Goal: Information Seeking & Learning: Learn about a topic

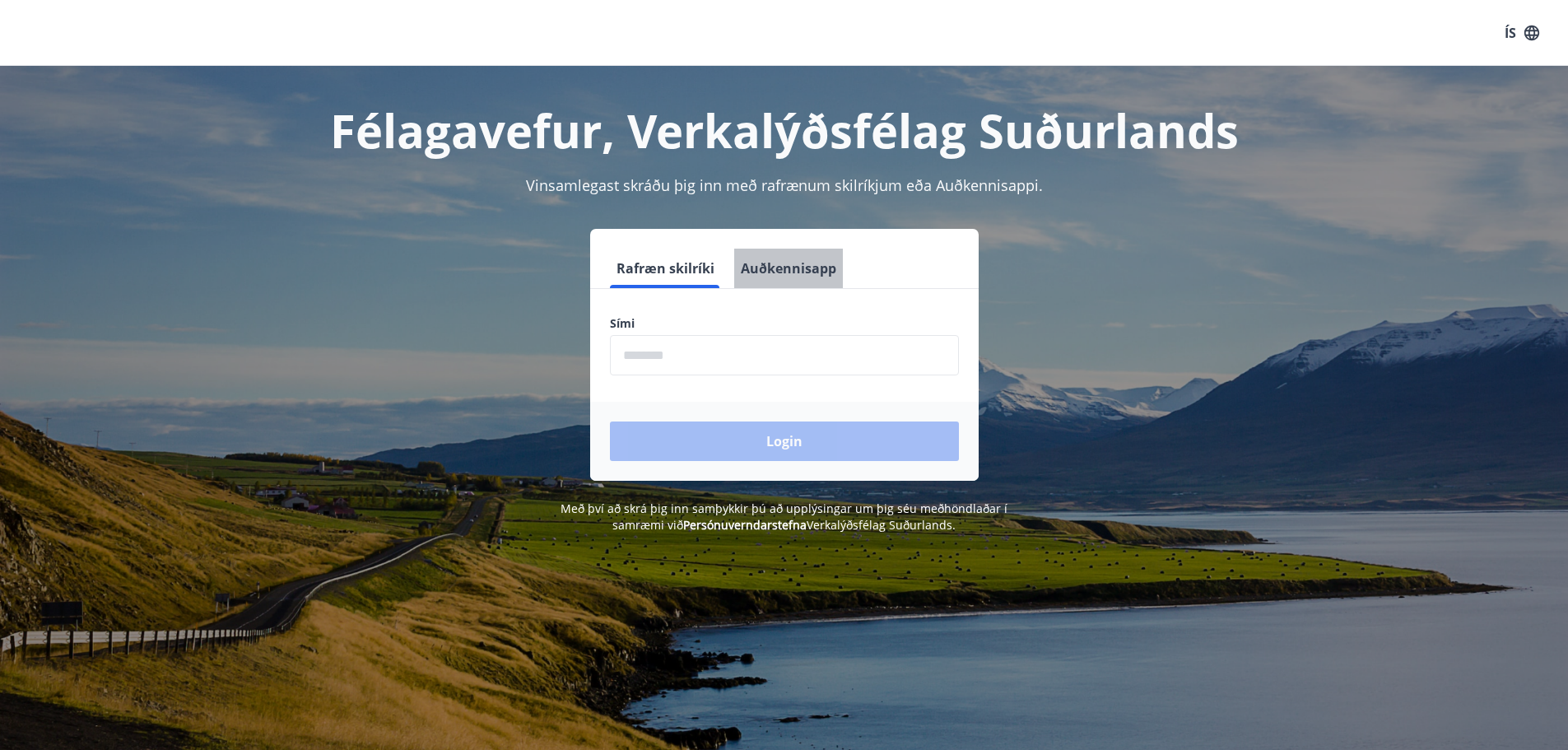
click at [806, 272] on button "Auðkennisapp" at bounding box center [788, 268] width 108 height 40
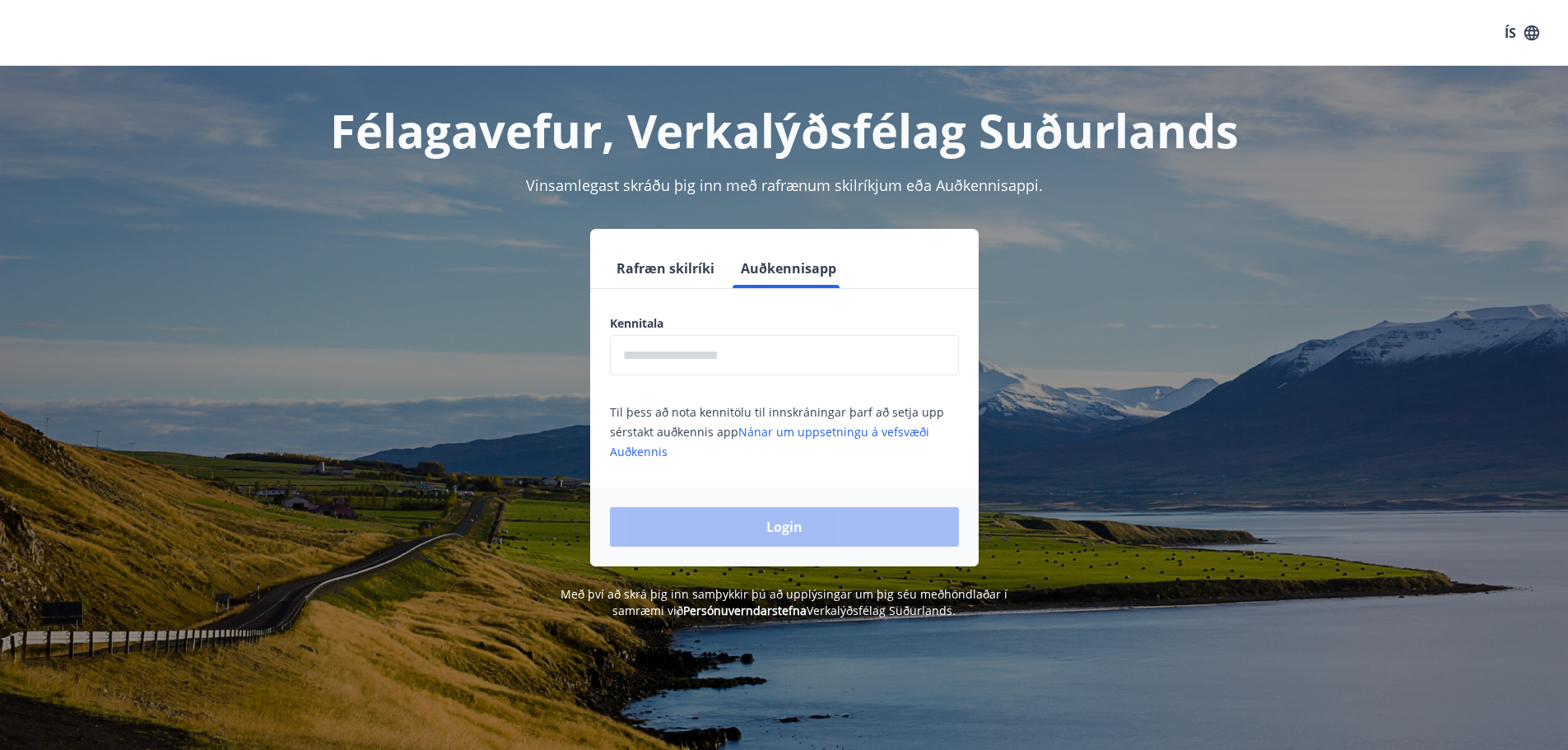
click at [801, 351] on input "text" at bounding box center [784, 354] width 349 height 40
type input "**********"
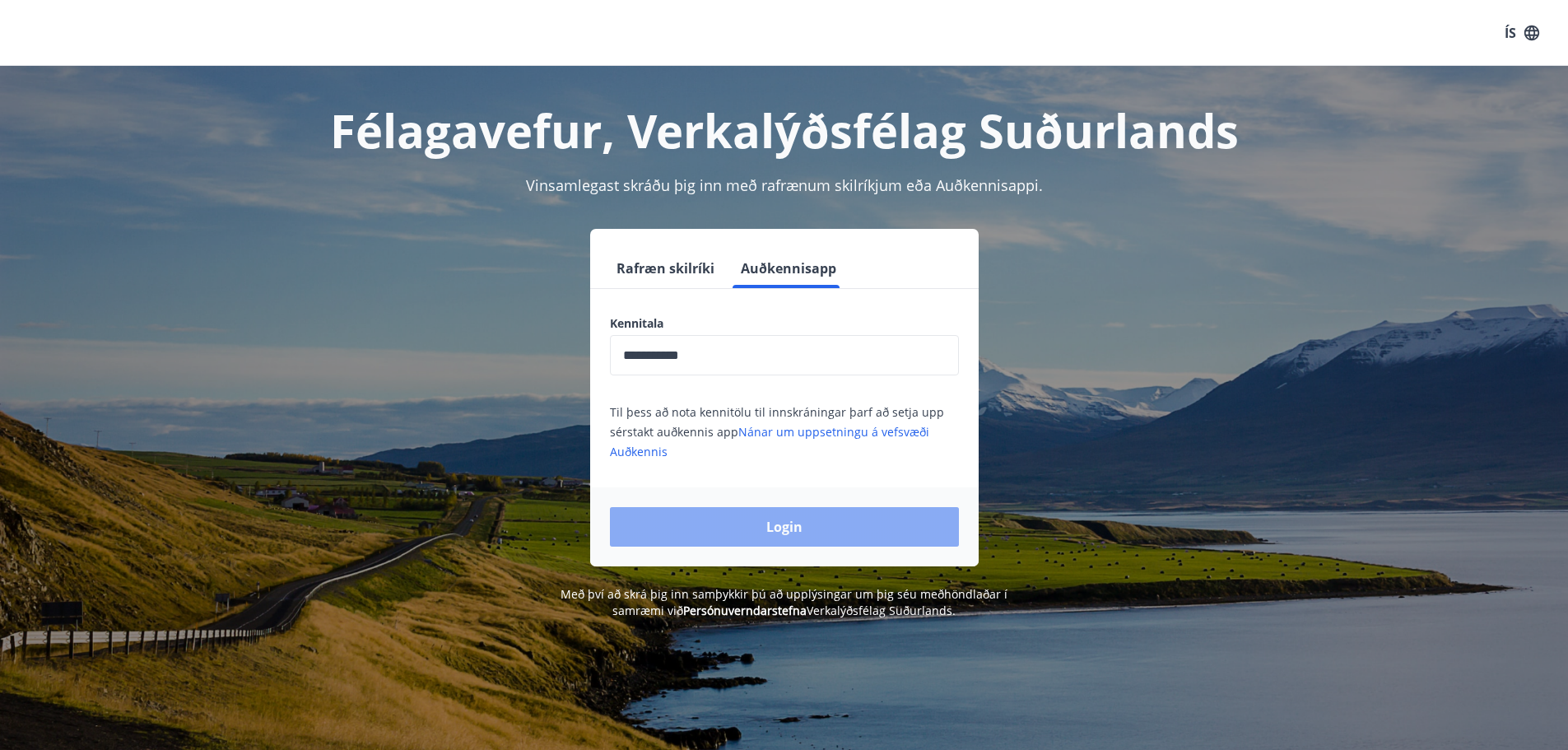
click at [793, 526] on button "Login" at bounding box center [784, 527] width 349 height 40
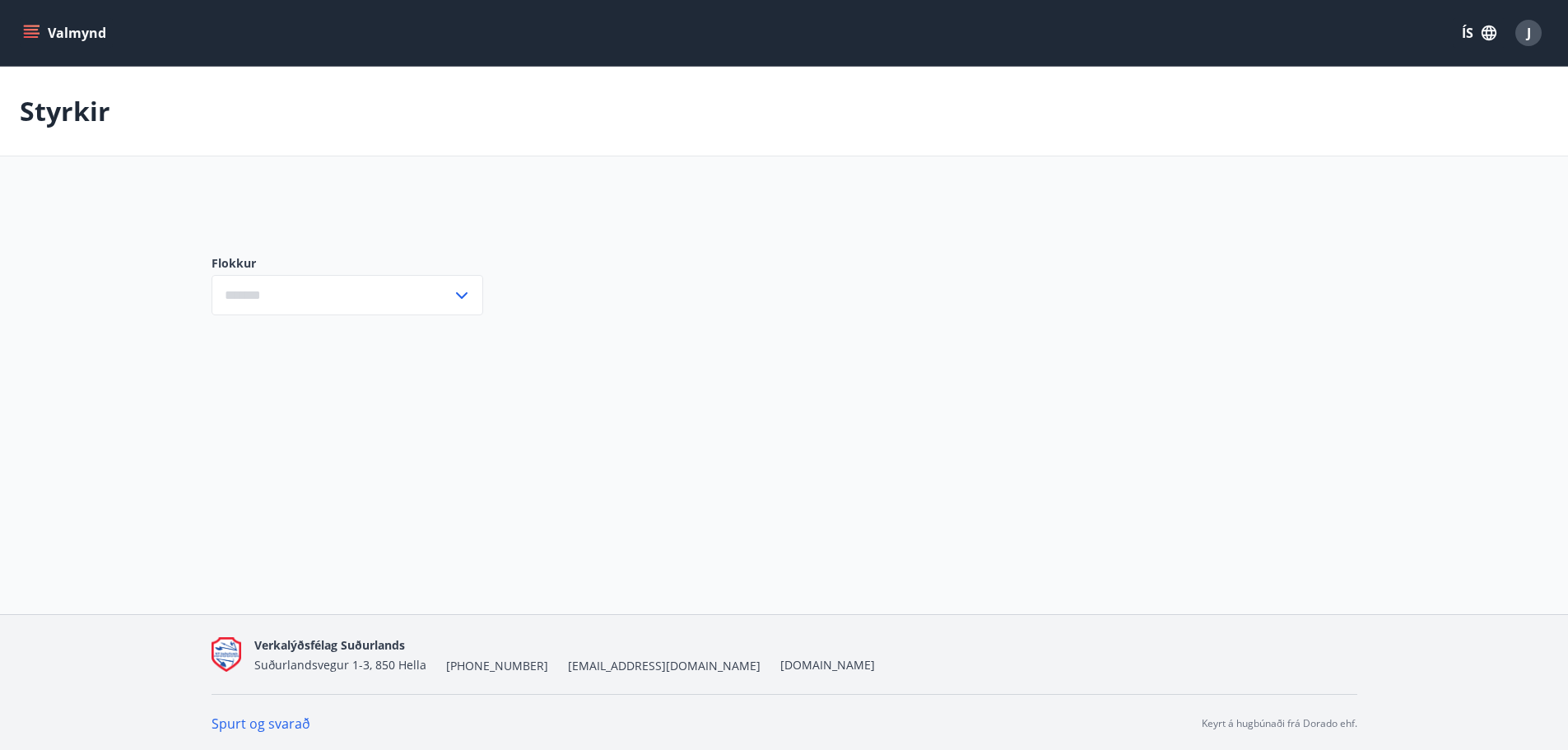
type input "***"
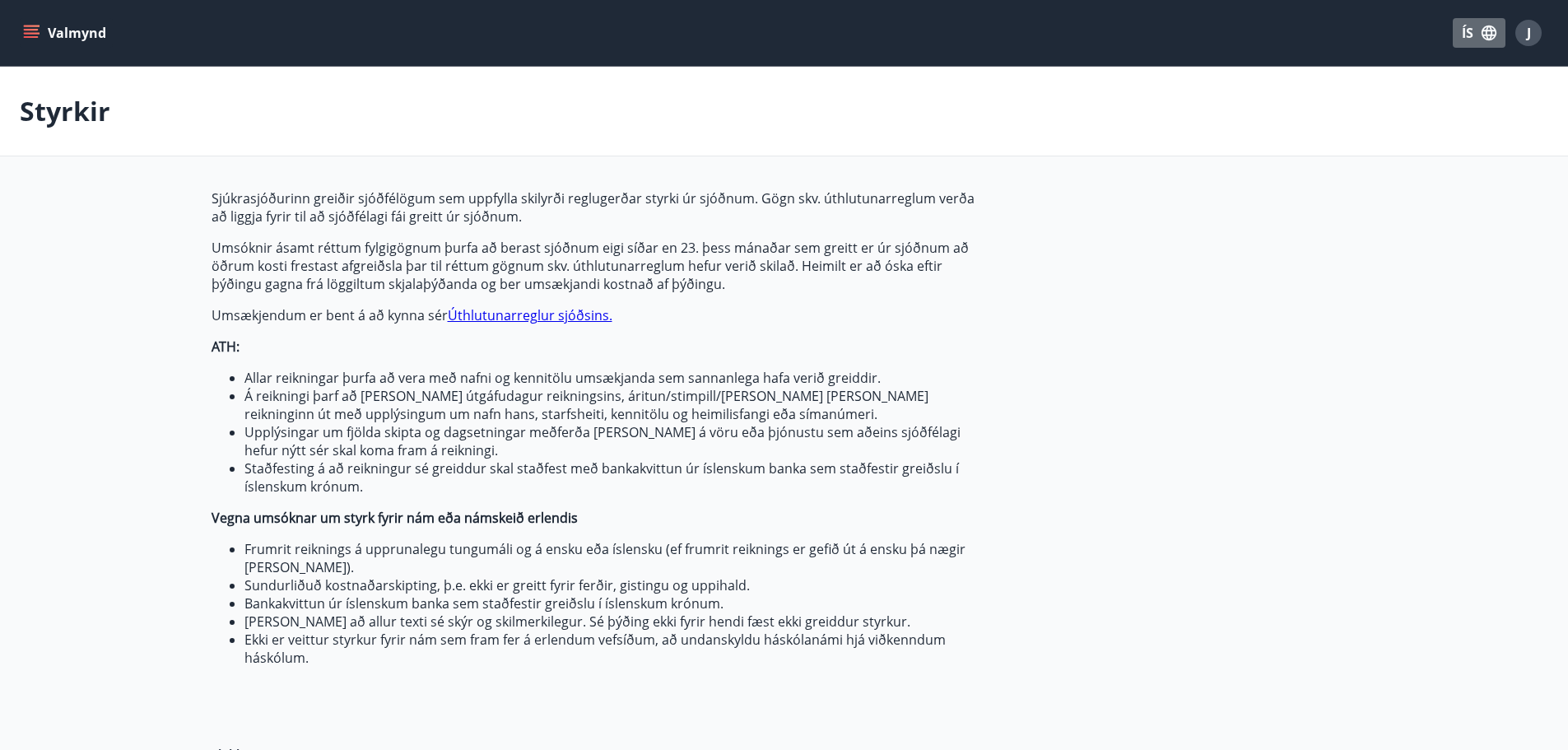
click at [1483, 27] on icon "button" at bounding box center [1489, 32] width 19 height 19
click at [1300, 112] on div "English" at bounding box center [1348, 103] width 172 height 20
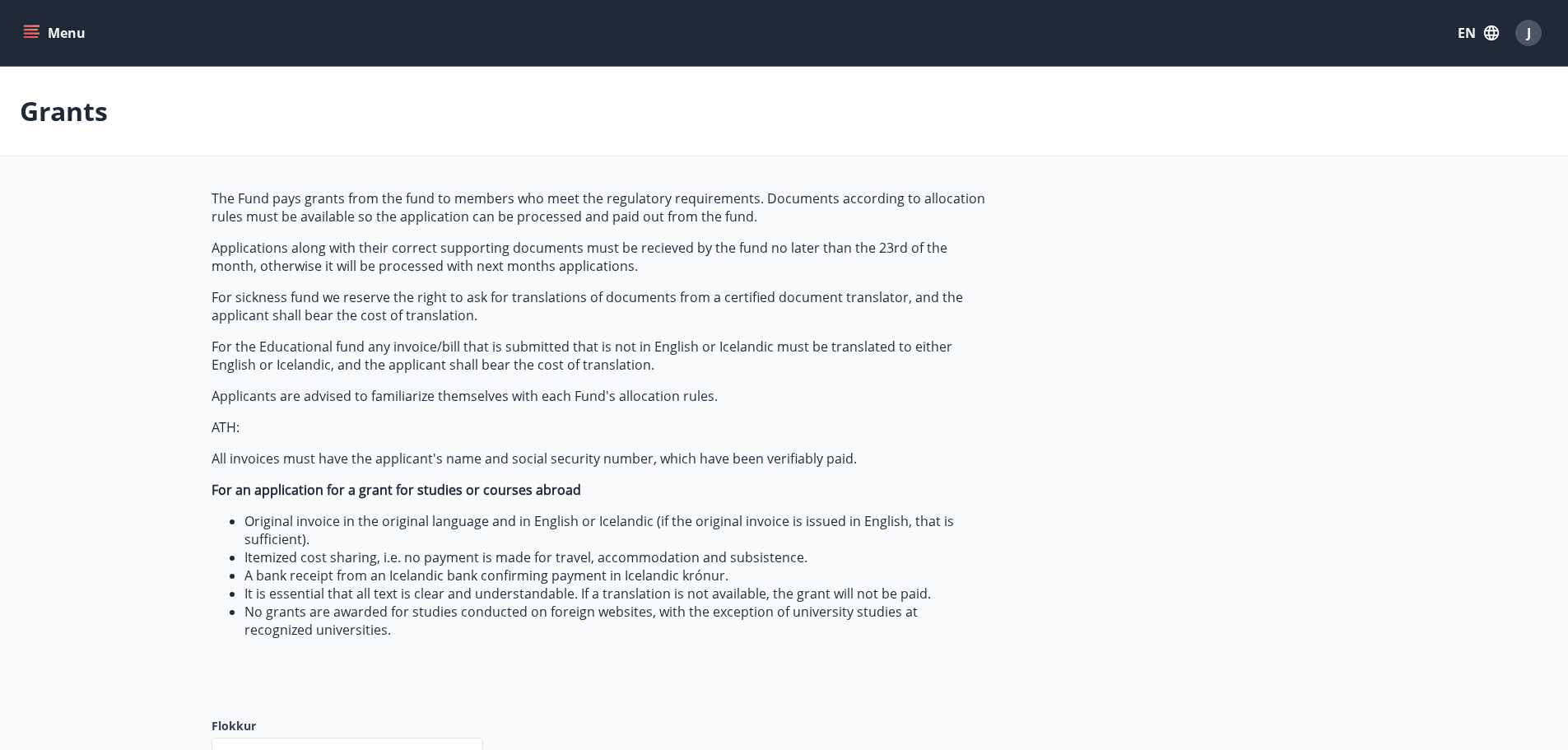
click at [38, 108] on p "Grants" at bounding box center [63, 110] width 88 height 36
click at [31, 22] on button "Menu" at bounding box center [56, 33] width 72 height 29
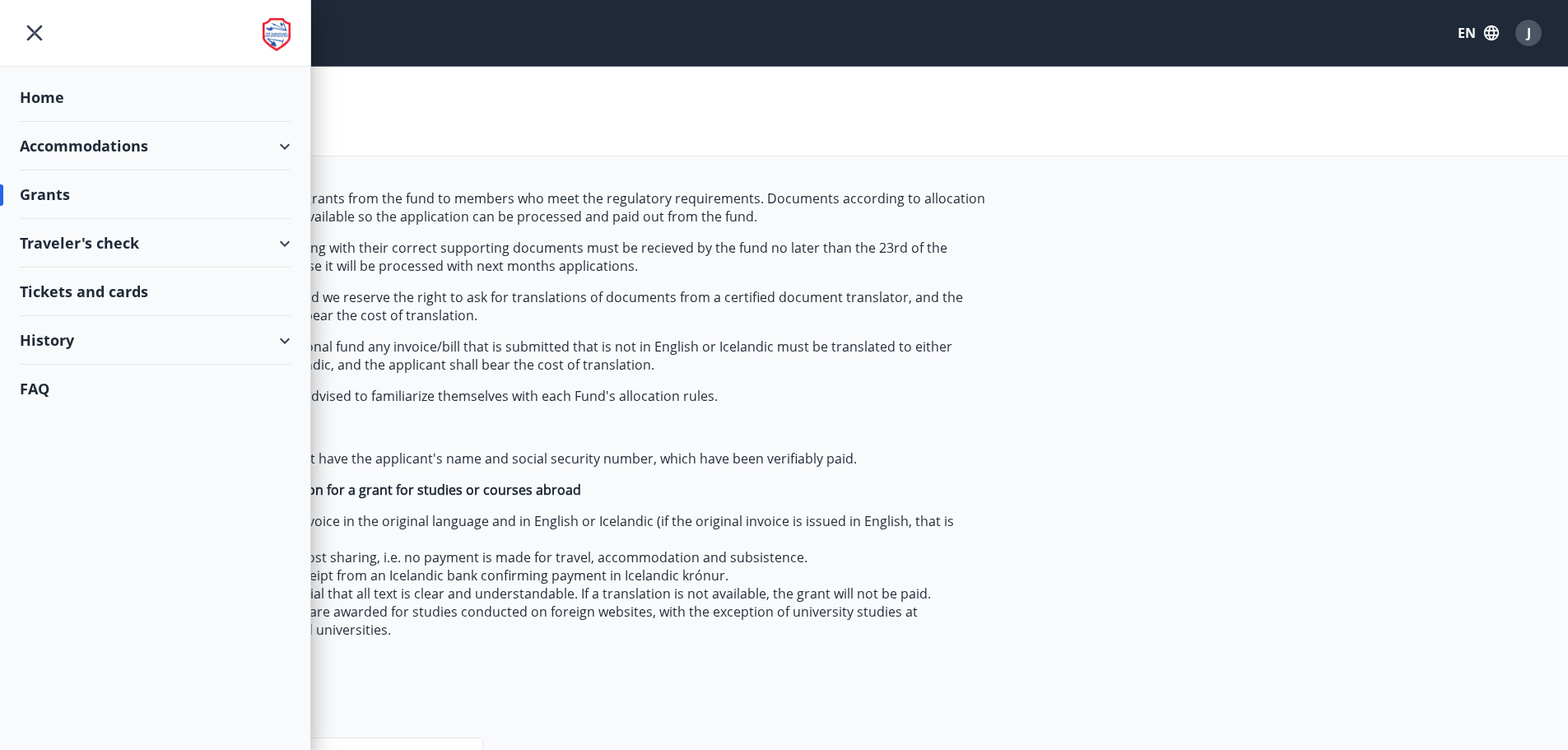
click at [95, 145] on div "Accommodations" at bounding box center [155, 146] width 271 height 49
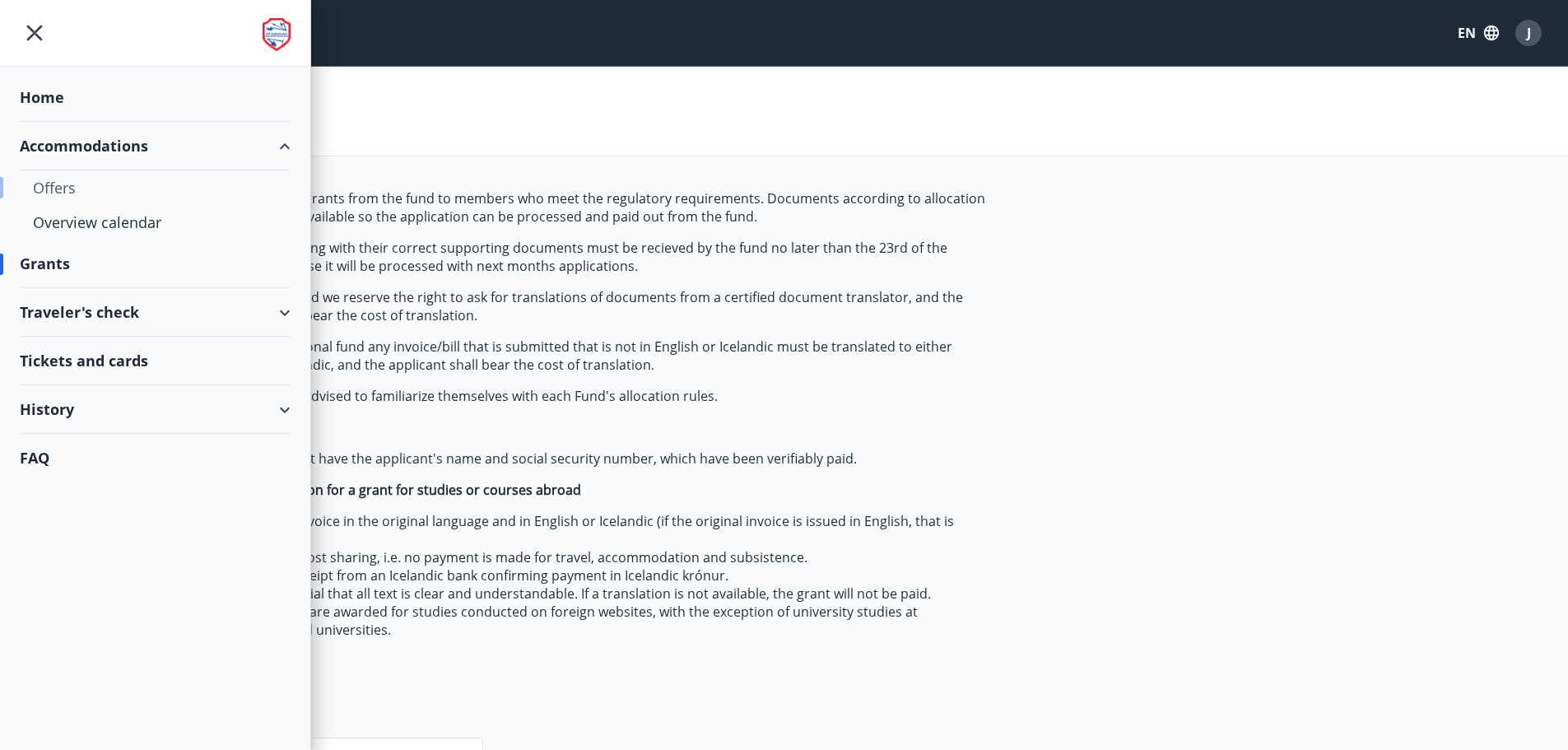
click at [82, 187] on div "Offers" at bounding box center [155, 187] width 245 height 34
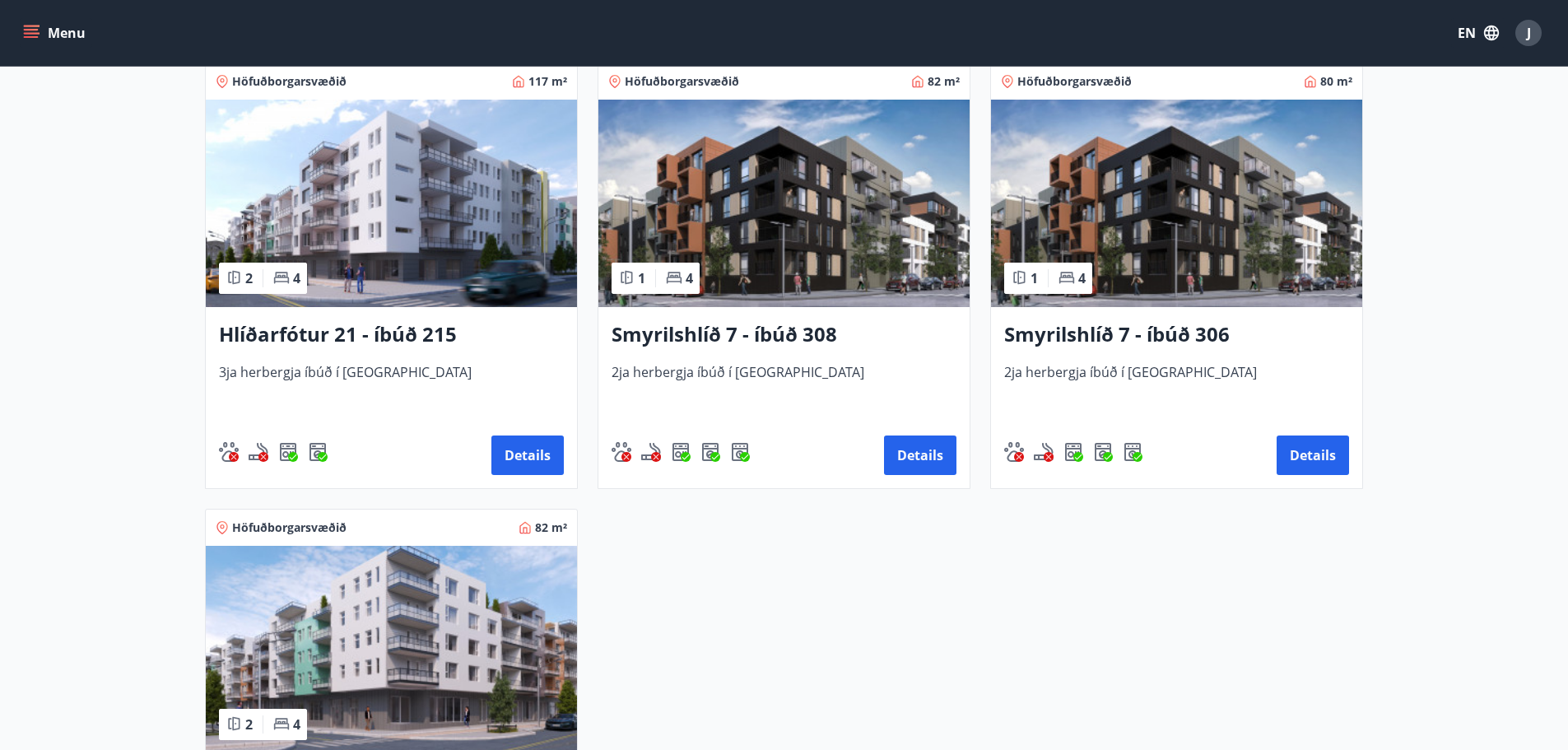
scroll to position [726, 0]
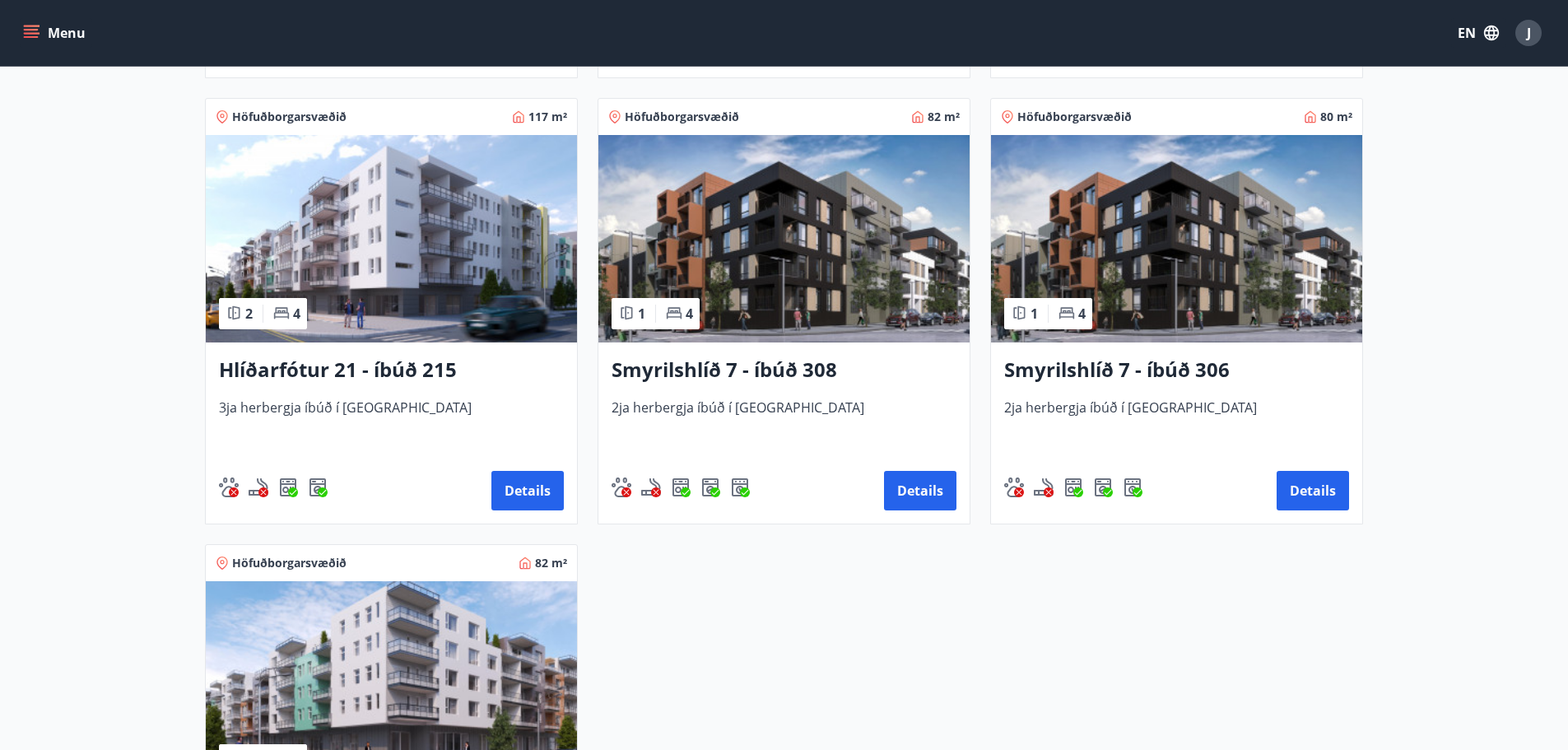
click at [771, 375] on h3 "Smyrilshlíð 7 - íbúð 308" at bounding box center [784, 371] width 345 height 29
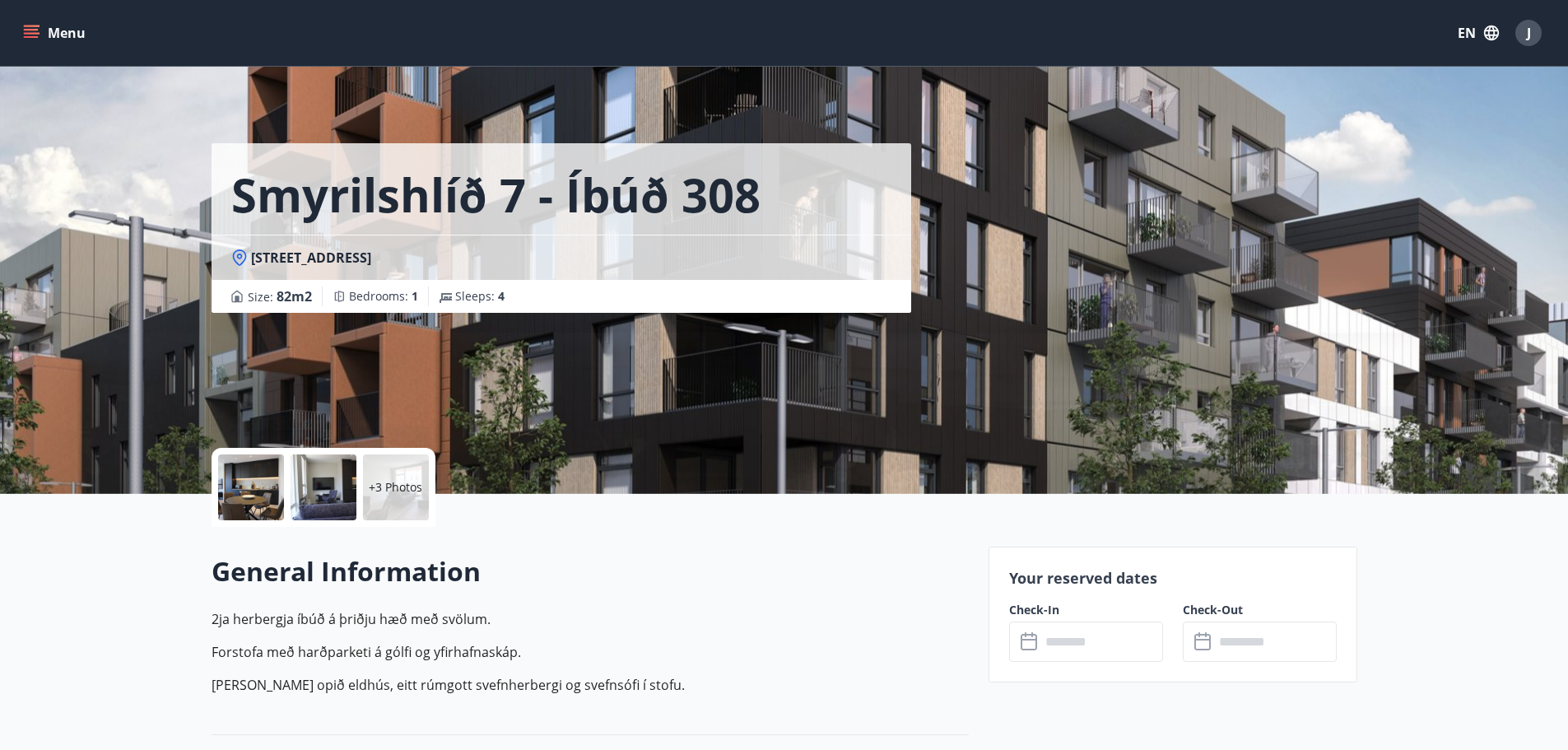
scroll to position [201, 0]
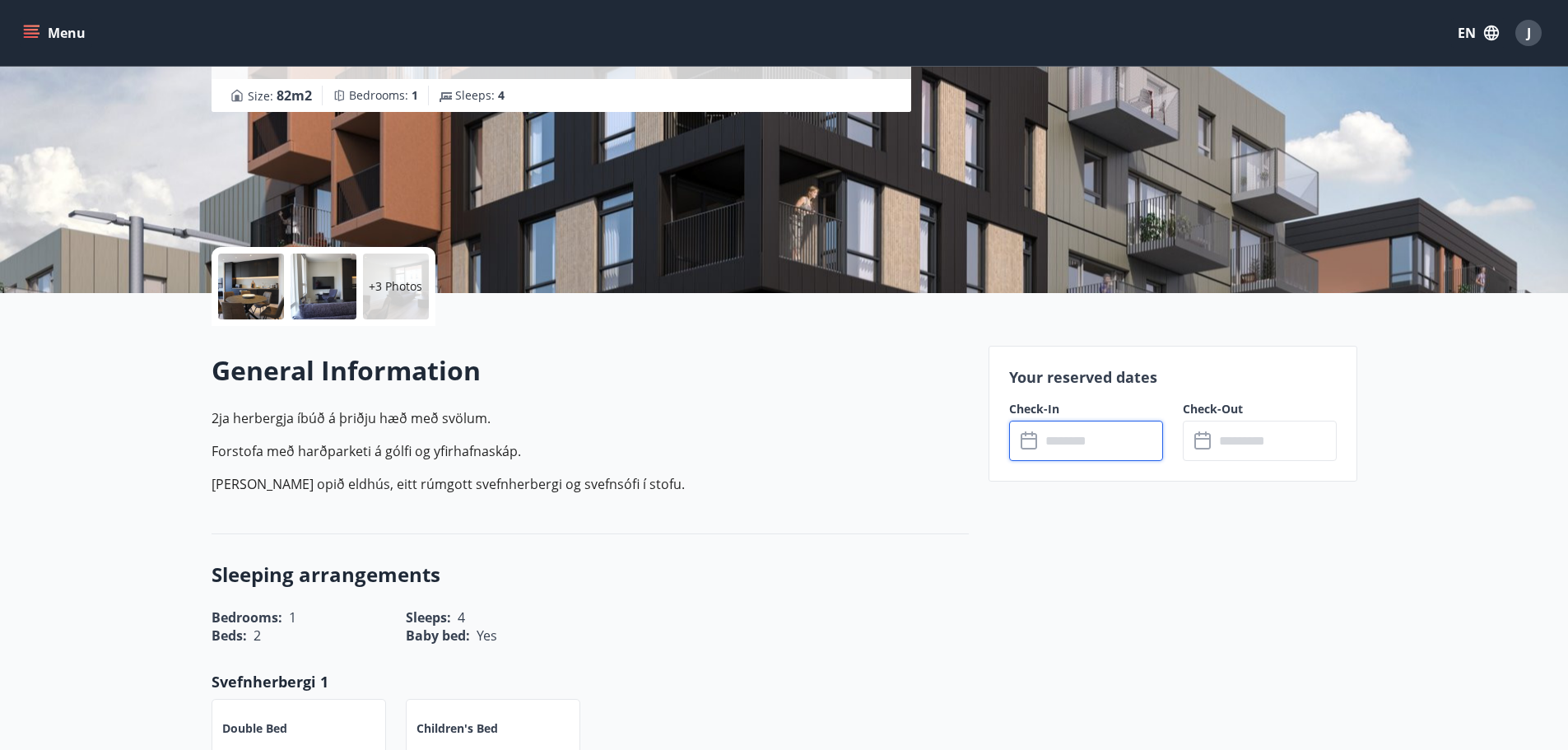
click at [1095, 459] on input "text" at bounding box center [1103, 440] width 123 height 40
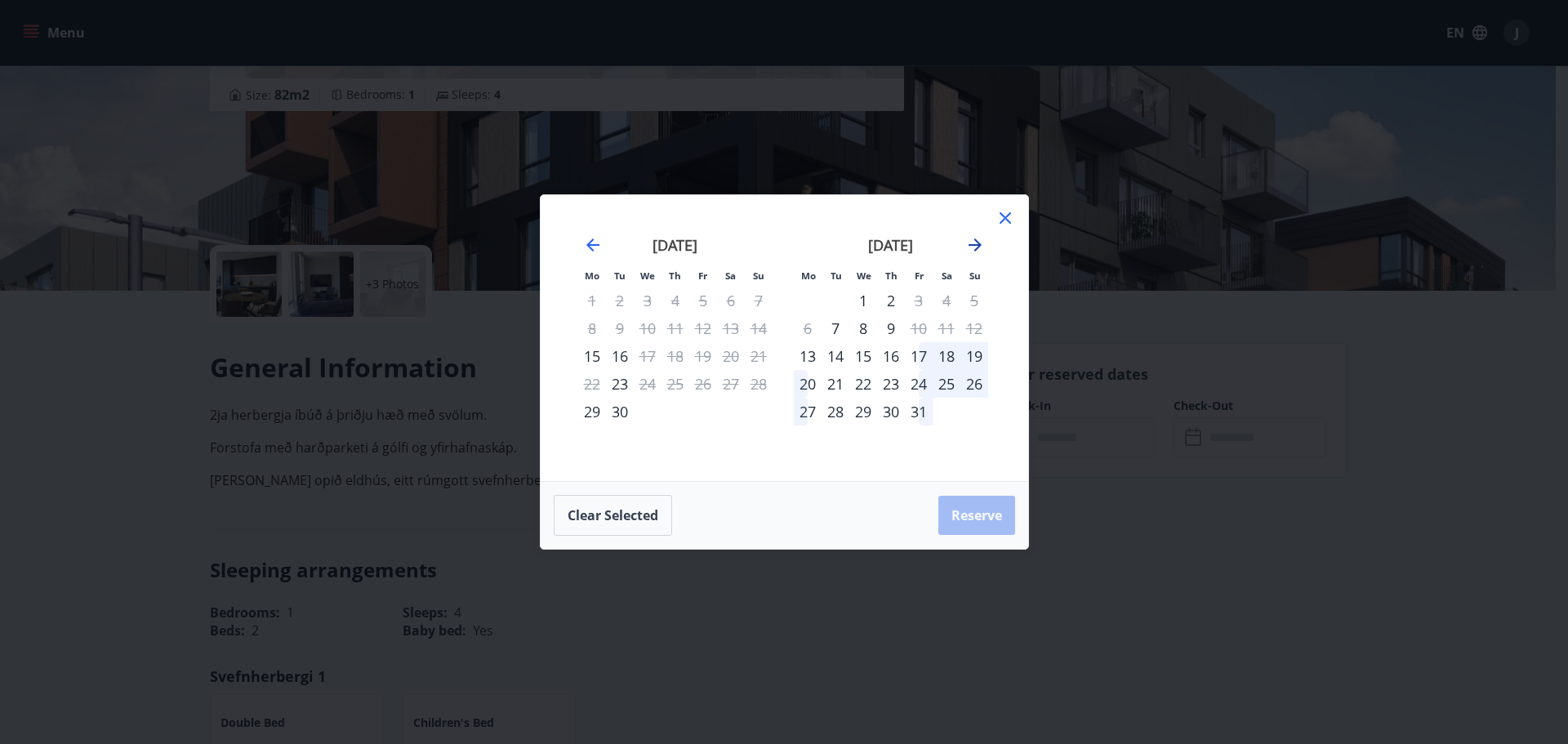
click at [976, 251] on icon "Move forward to switch to the next month." at bounding box center [976, 245] width 14 height 14
click at [1009, 223] on icon at bounding box center [1006, 218] width 19 height 19
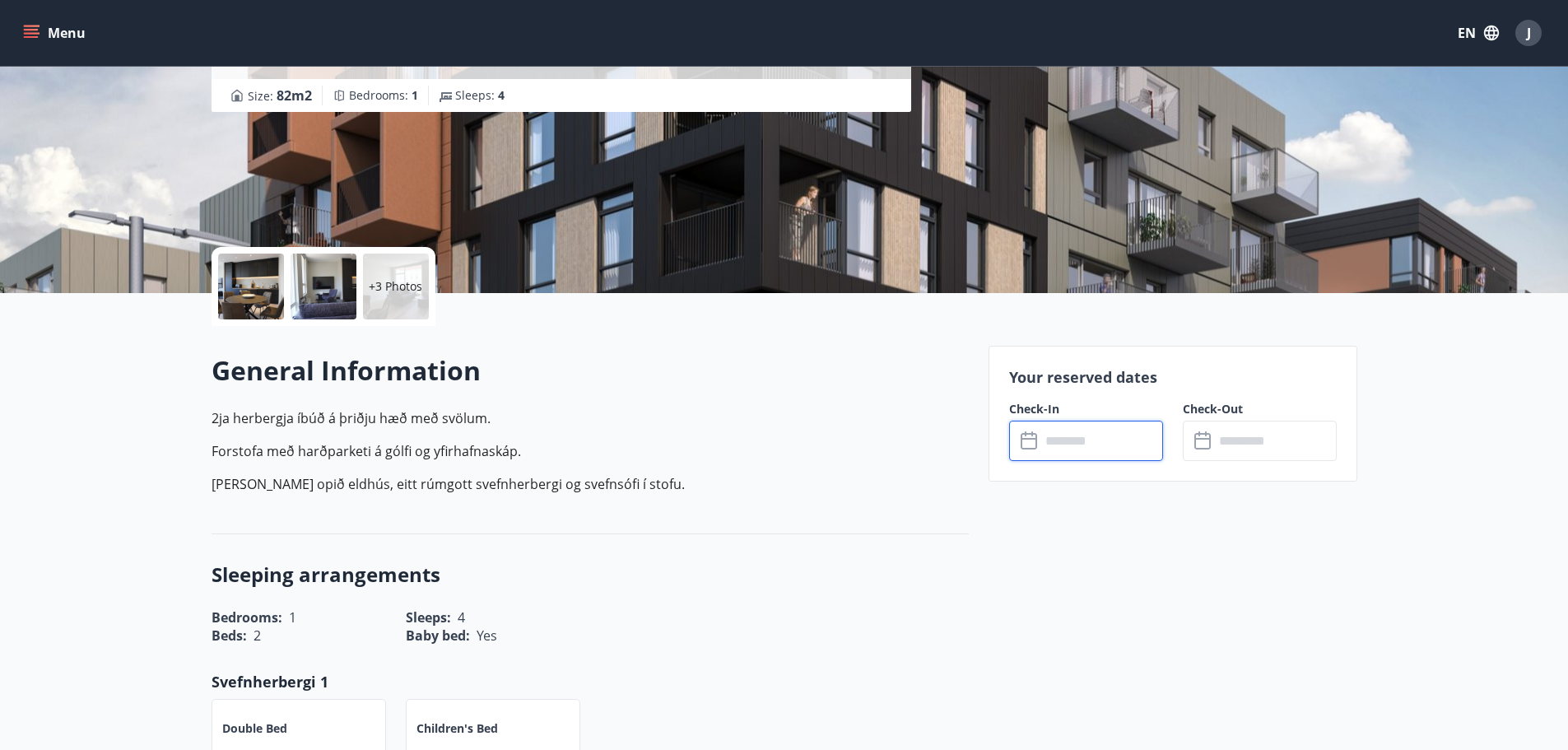
click at [1134, 429] on input "text" at bounding box center [1103, 440] width 123 height 40
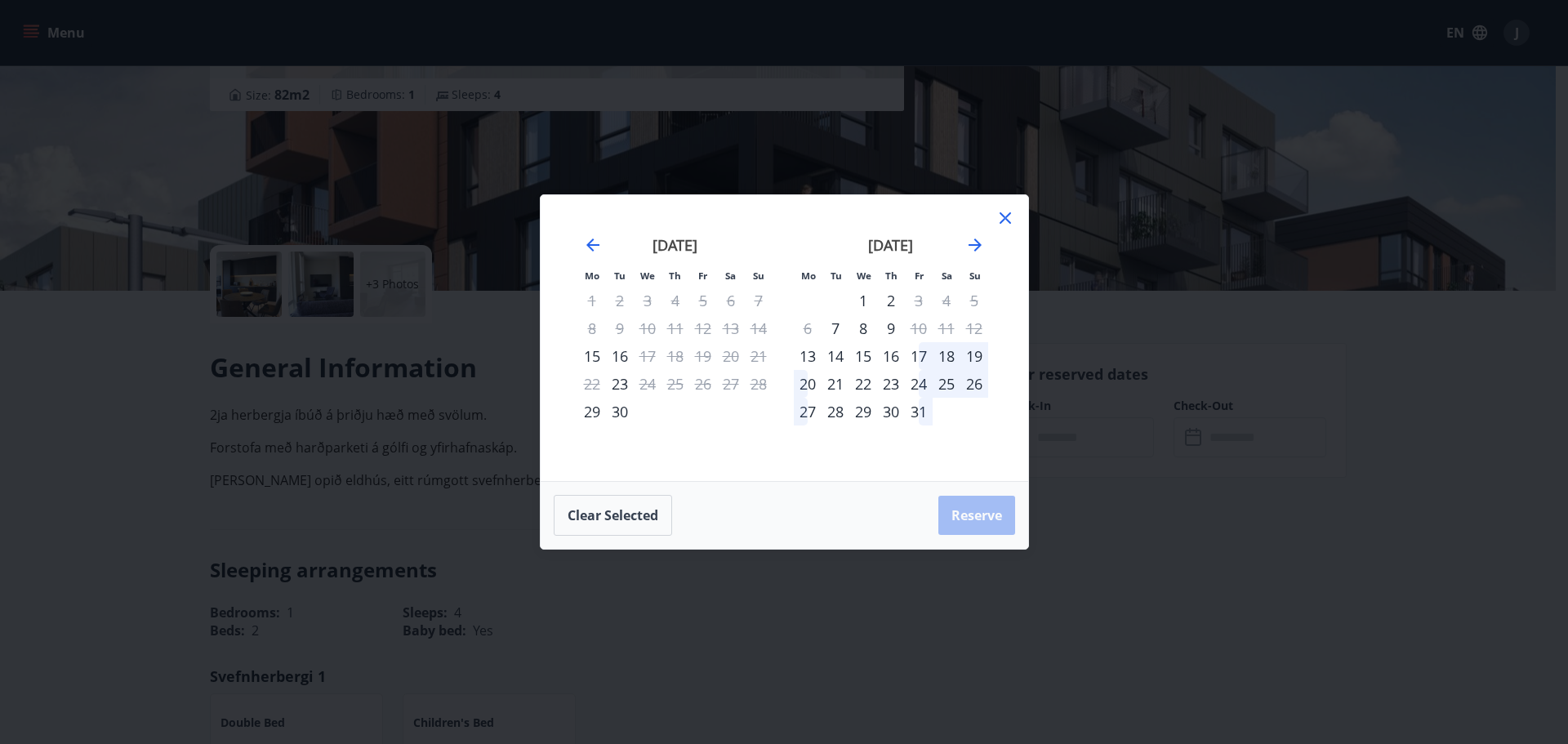
click at [922, 360] on div "17" at bounding box center [919, 356] width 28 height 28
click at [808, 380] on div "20" at bounding box center [807, 383] width 28 height 28
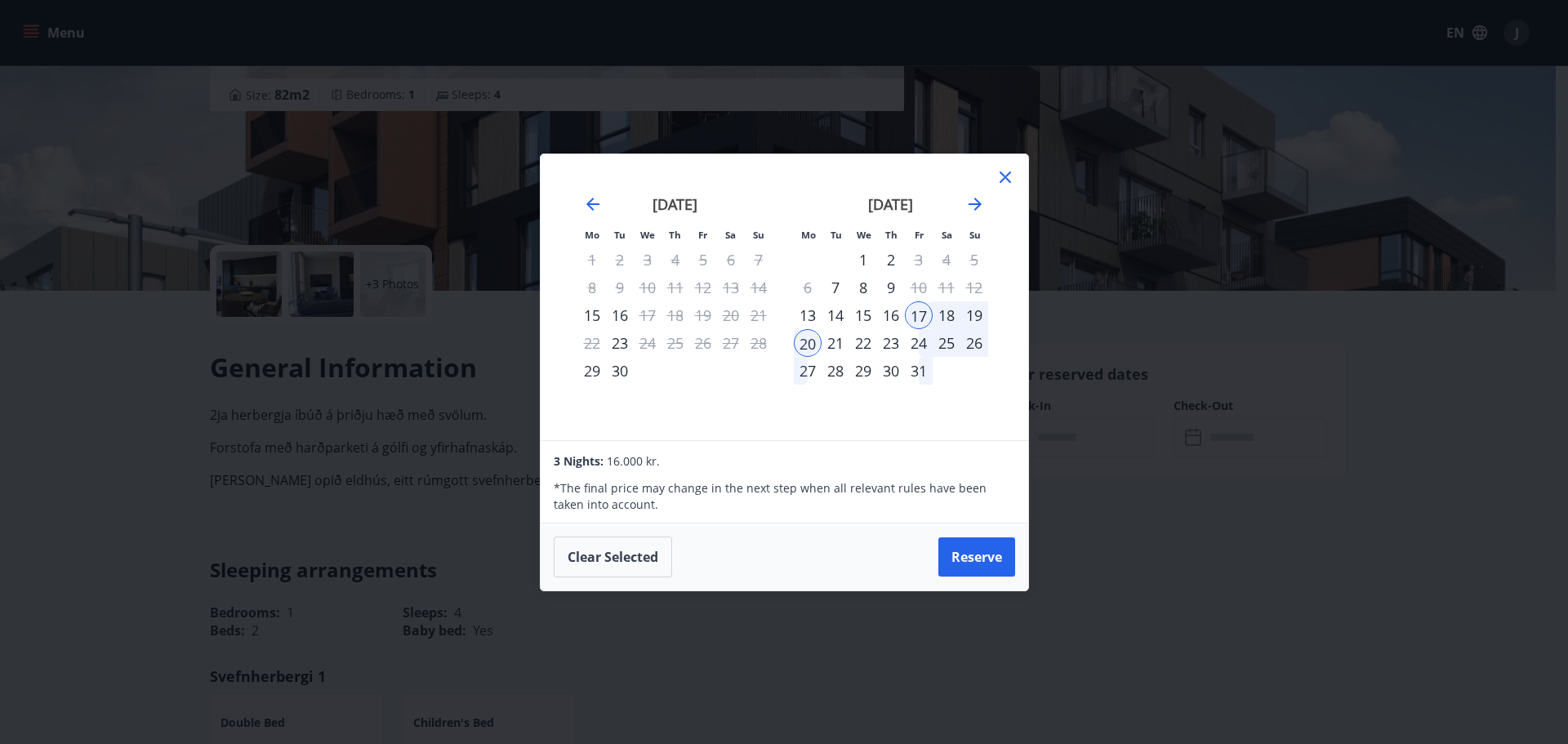
click at [972, 316] on div "19" at bounding box center [974, 314] width 28 height 28
click at [921, 313] on div "17" at bounding box center [919, 314] width 28 height 28
click at [1010, 179] on icon at bounding box center [1006, 177] width 19 height 19
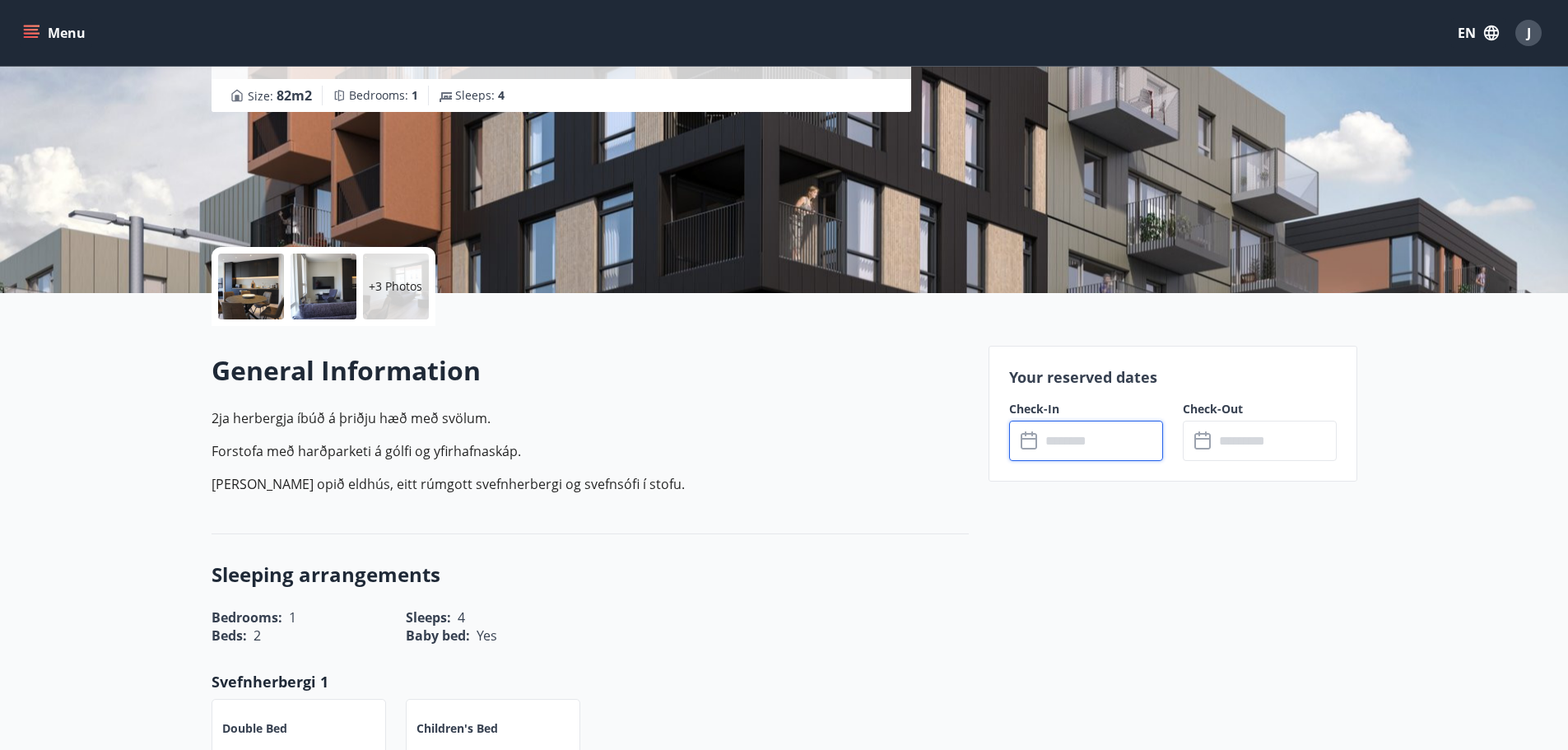
scroll to position [0, 0]
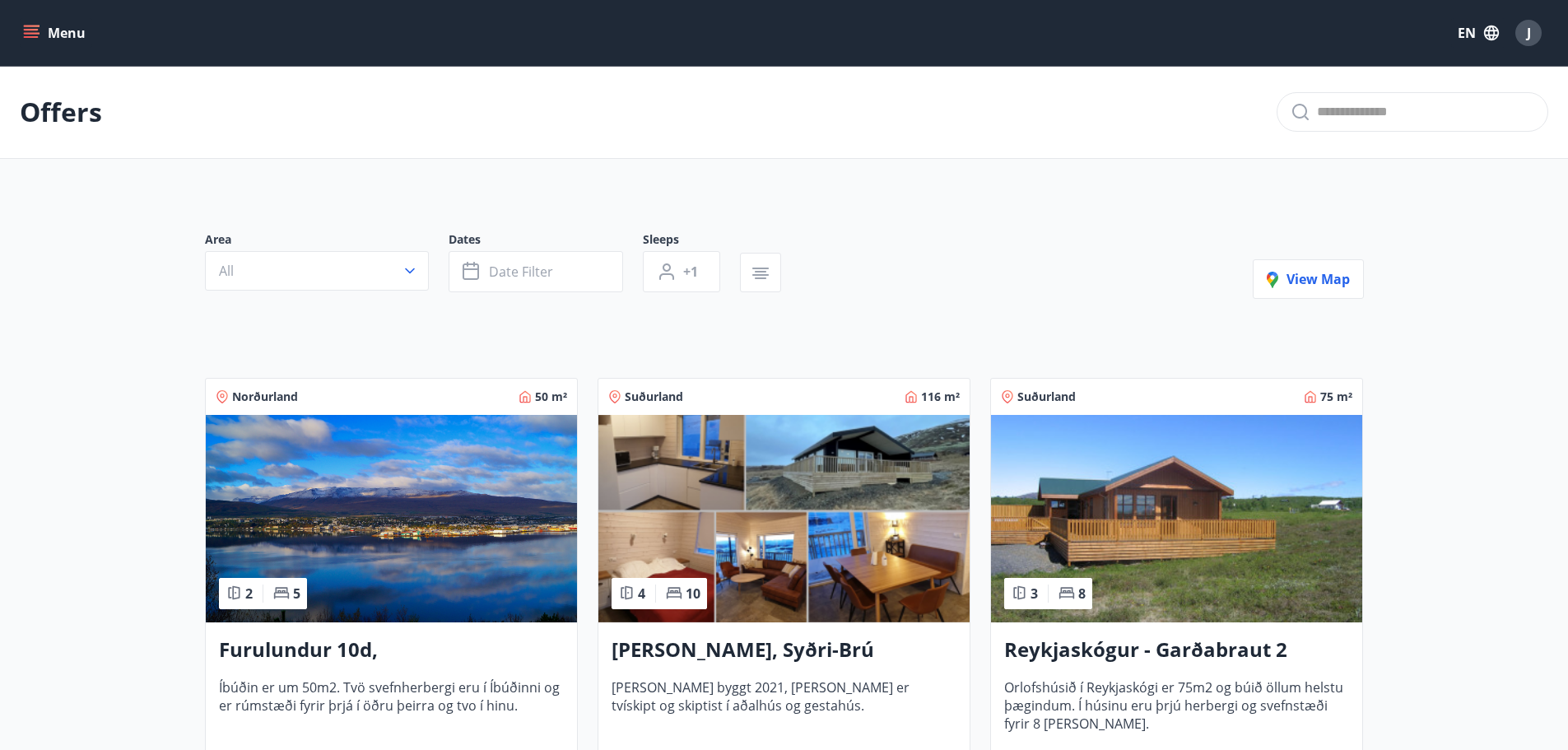
click at [60, 29] on button "Menu" at bounding box center [56, 33] width 72 height 29
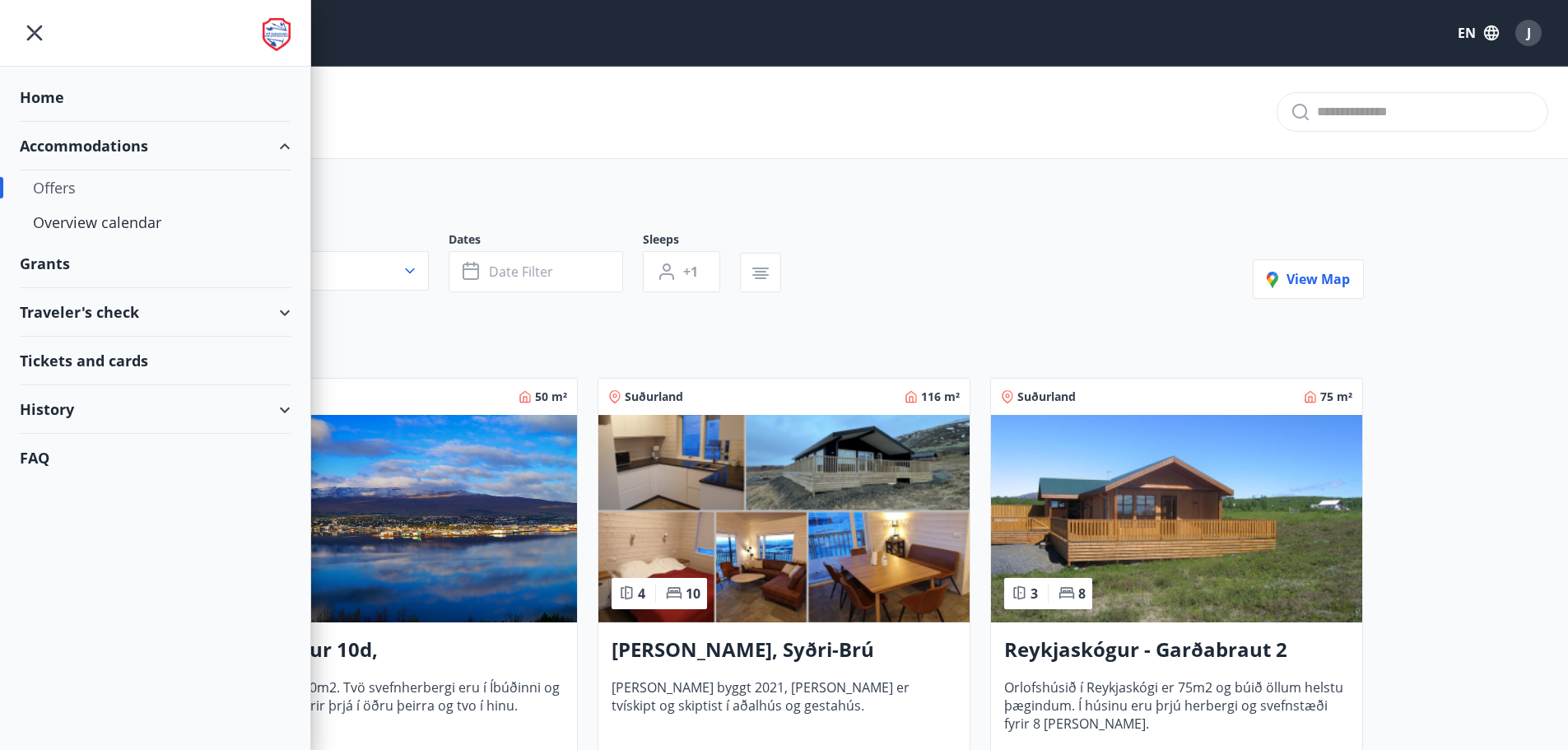
click at [88, 305] on div "Traveler's check" at bounding box center [155, 312] width 271 height 49
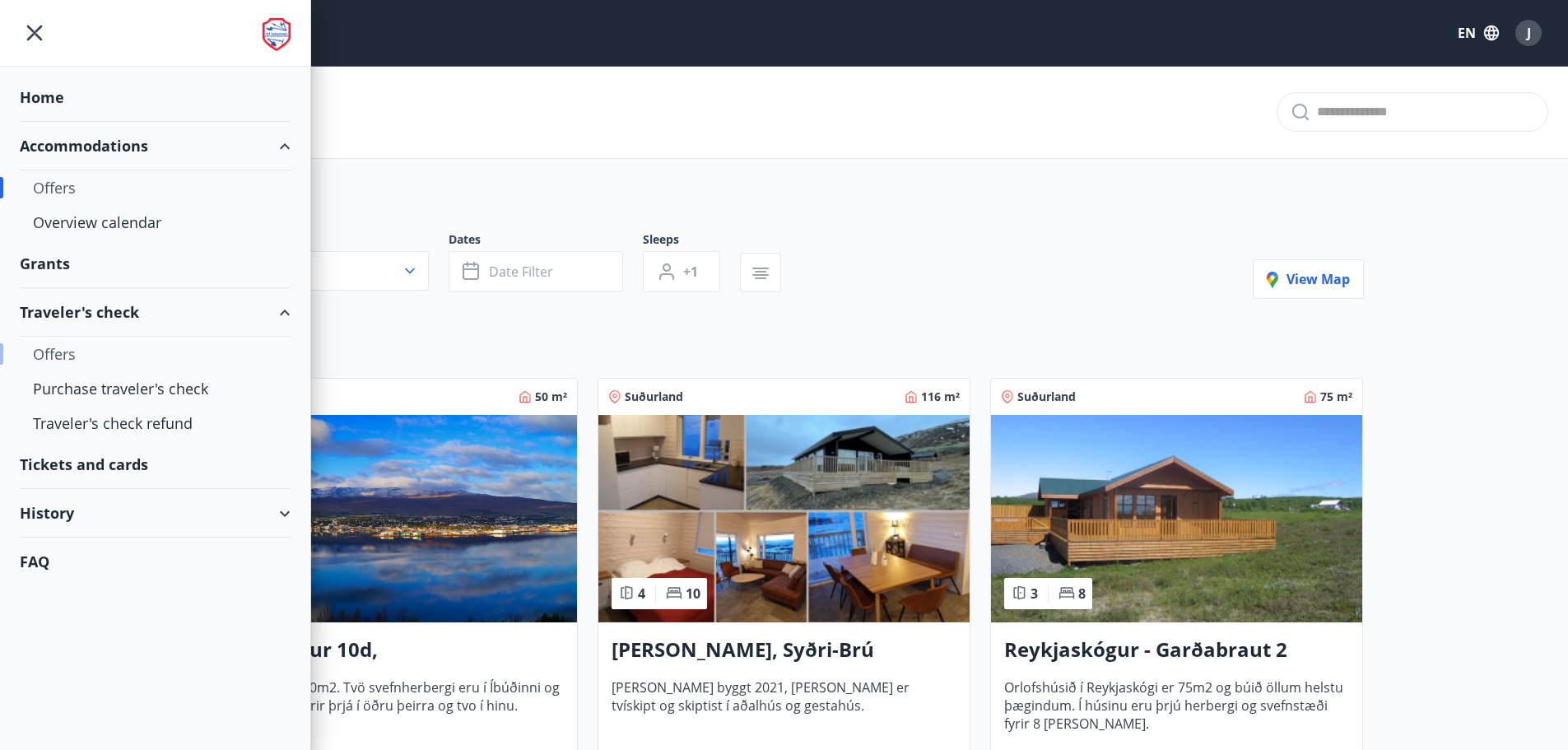
click at [62, 355] on div "Offers" at bounding box center [155, 353] width 245 height 34
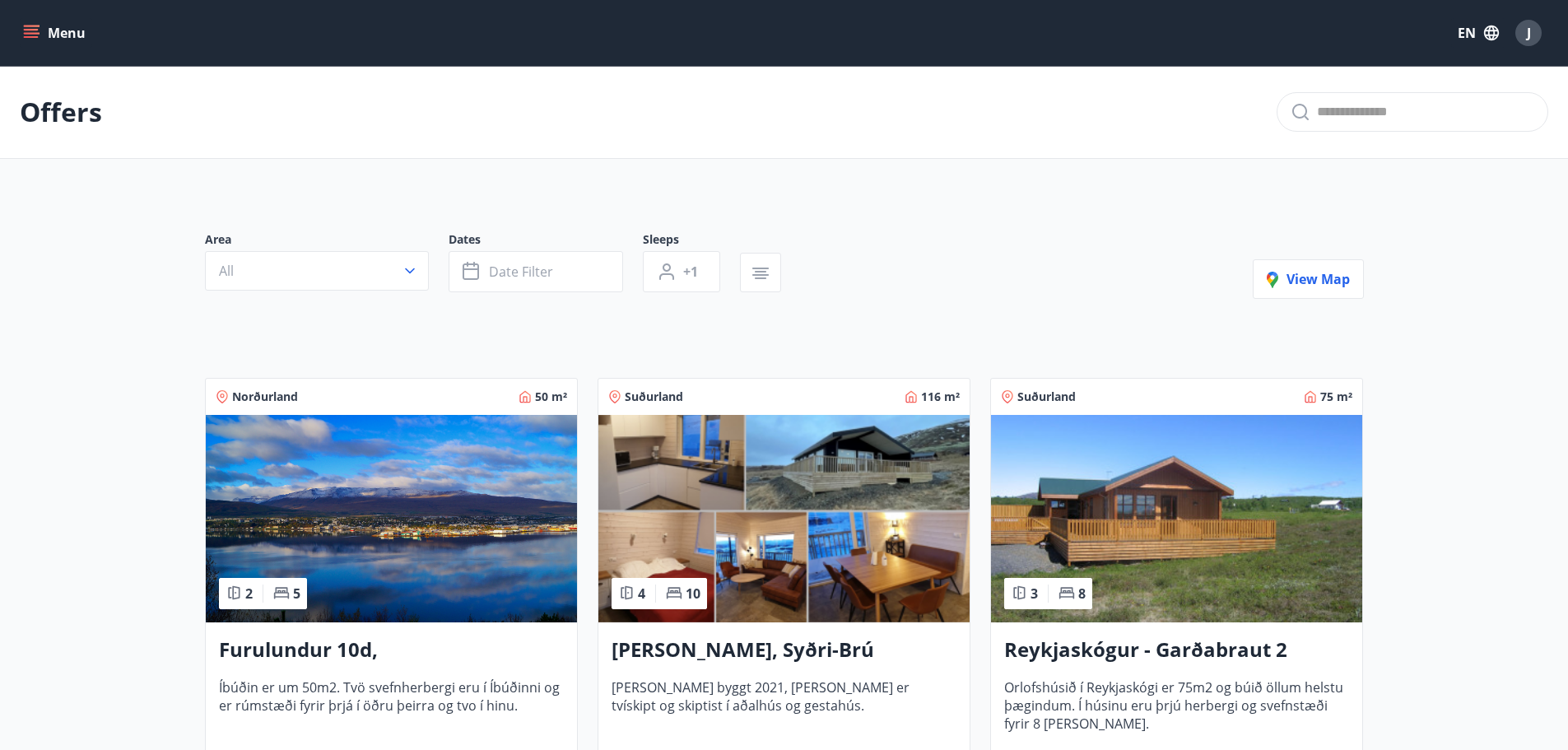
click at [29, 30] on icon "menu" at bounding box center [30, 30] width 15 height 2
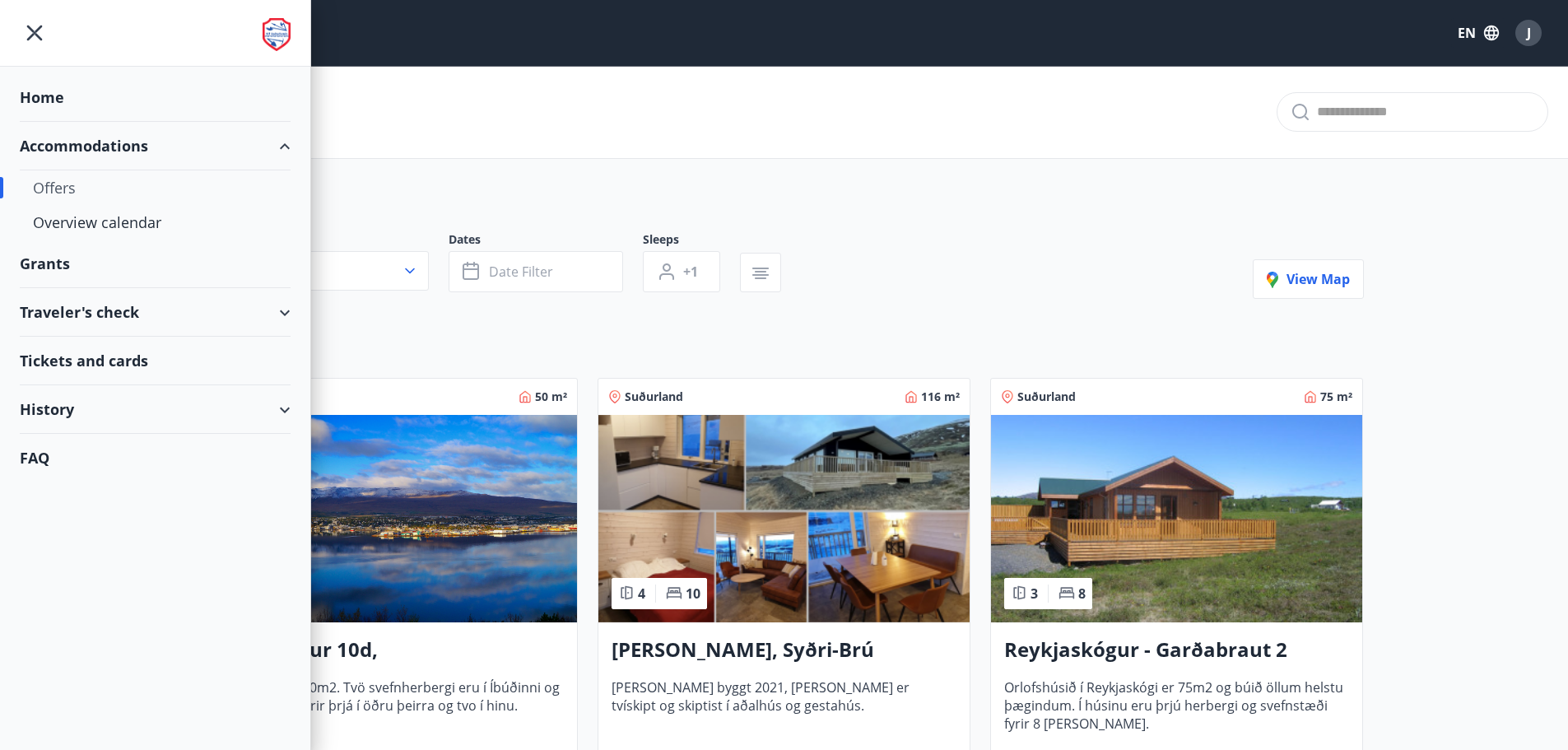
click at [118, 361] on div "Tickets and cards" at bounding box center [155, 361] width 271 height 49
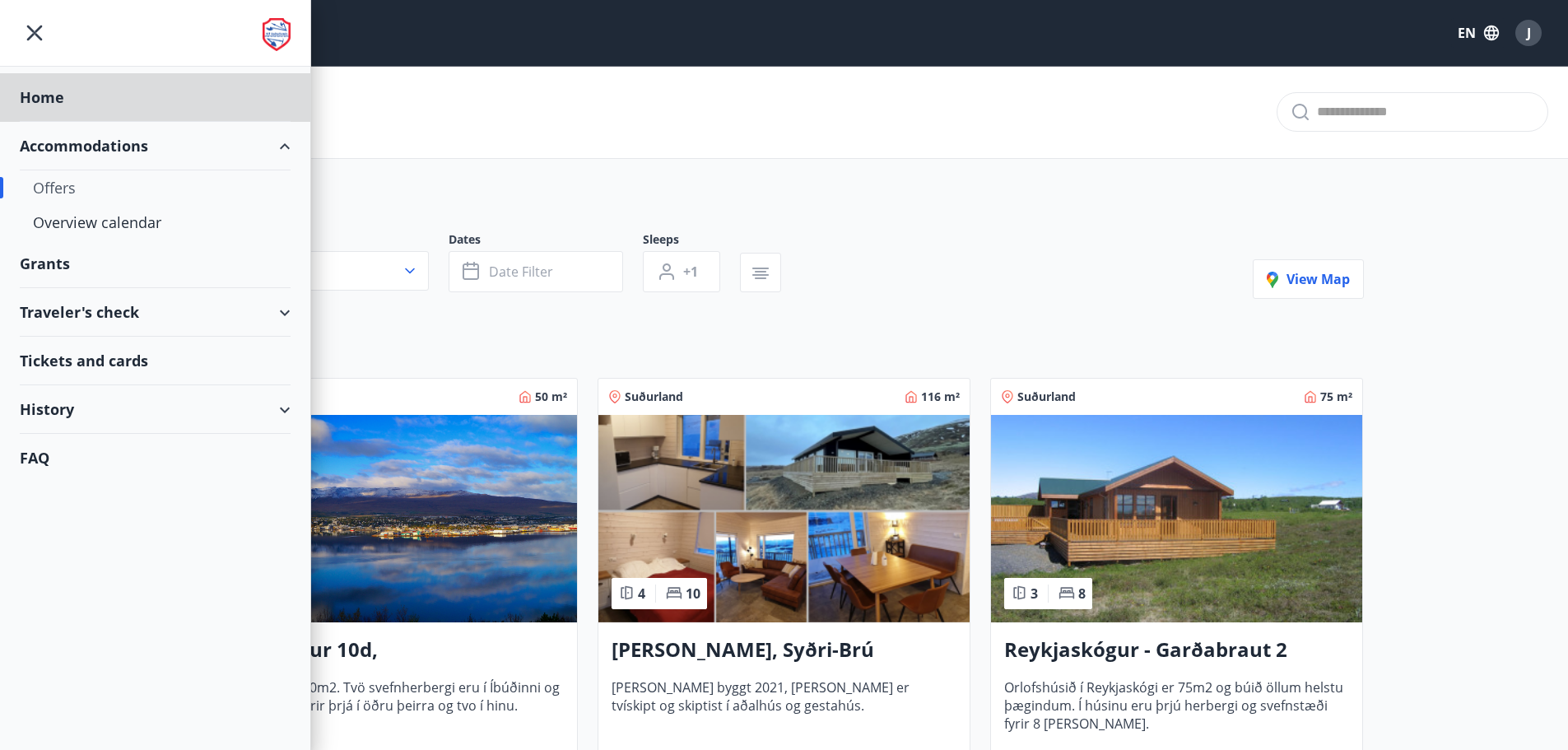
click at [58, 270] on div "Grants" at bounding box center [155, 264] width 271 height 49
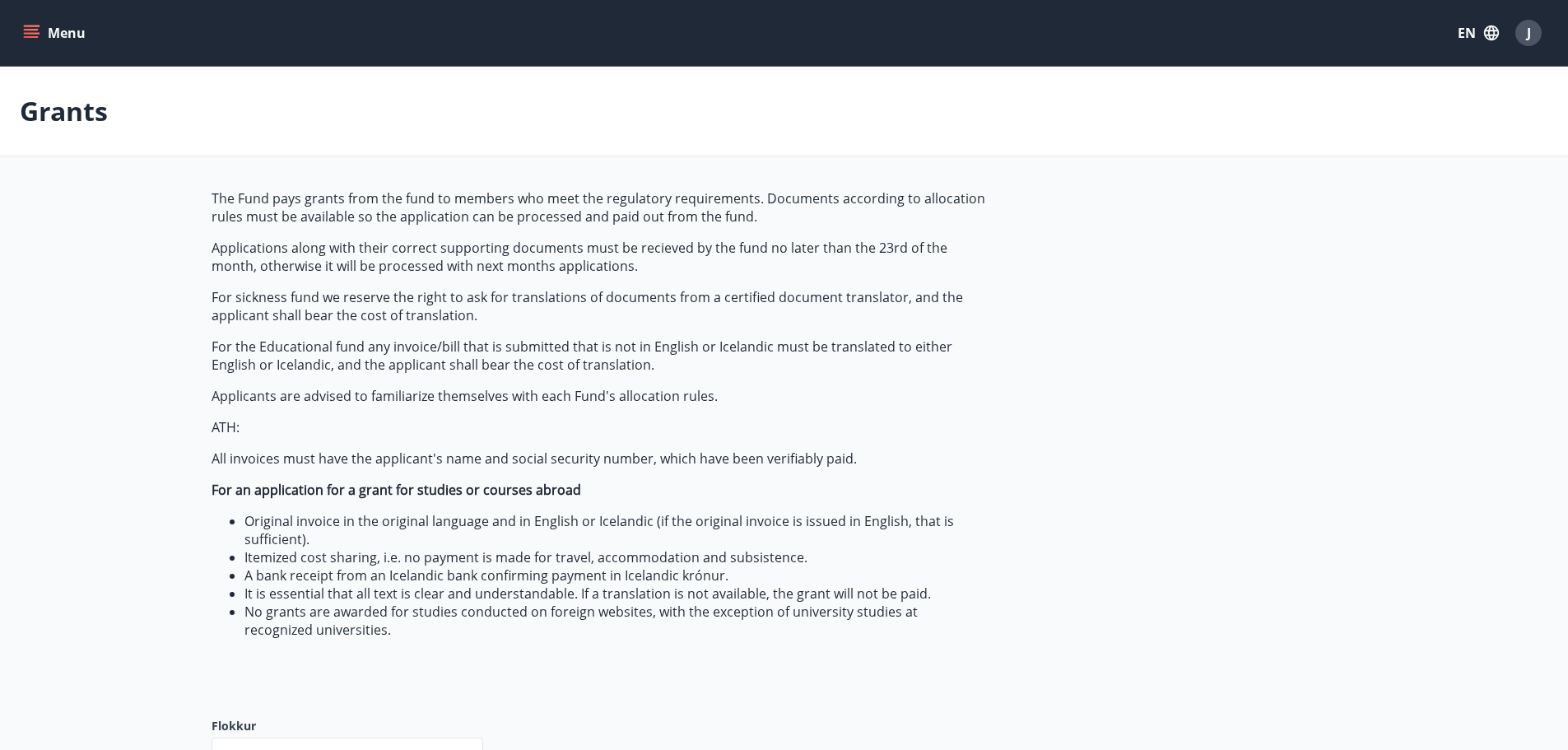
type input "***"
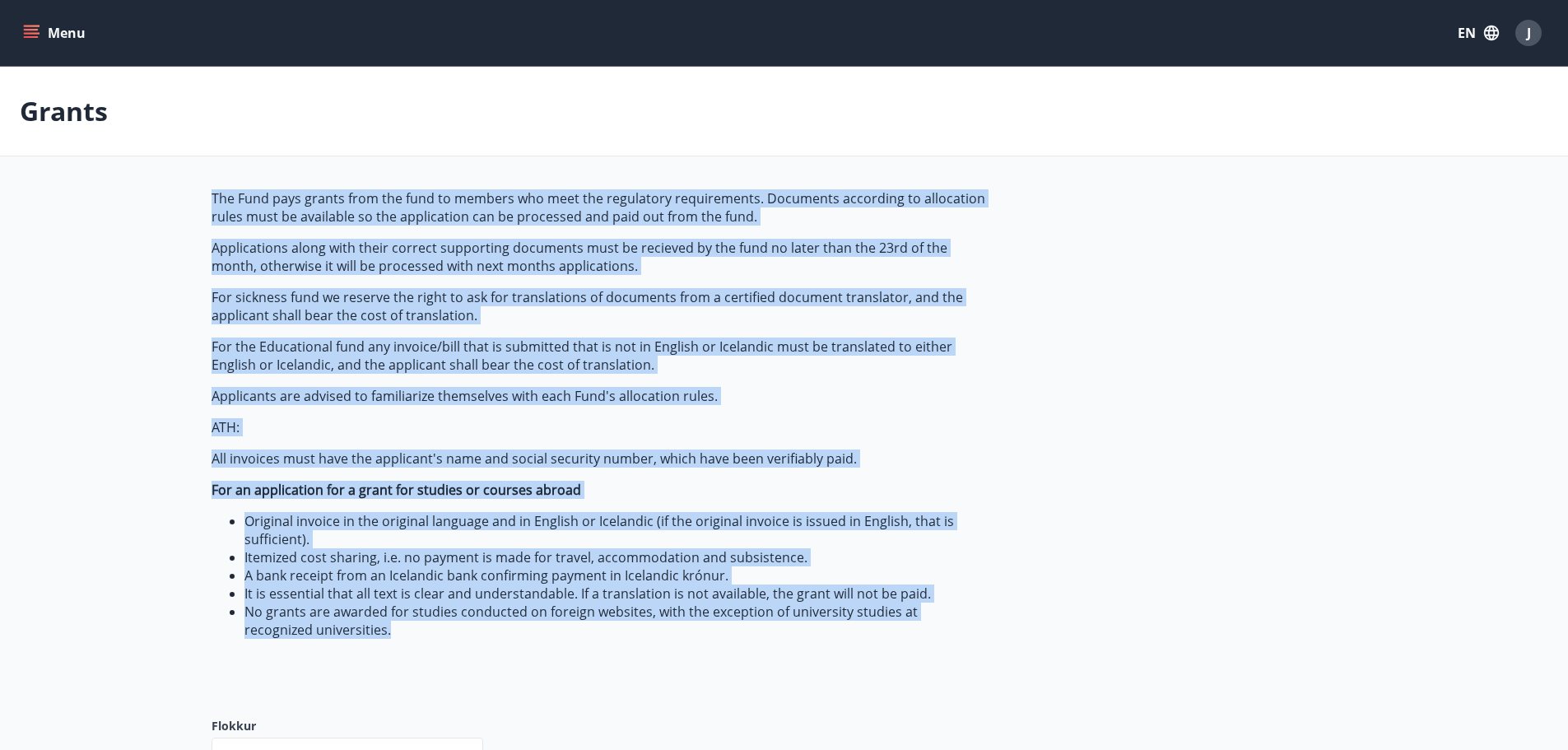
drag, startPoint x: 330, startPoint y: 635, endPoint x: 204, endPoint y: 203, distance: 450.0
click at [204, 203] on div "The Fund pays grants from the fund to members who meet the regulatory requireme…" at bounding box center [784, 495] width 1186 height 613
copy span "The Fund pays grants from the fund to members who meet the regulatory requireme…"
